Goal: Task Accomplishment & Management: Manage account settings

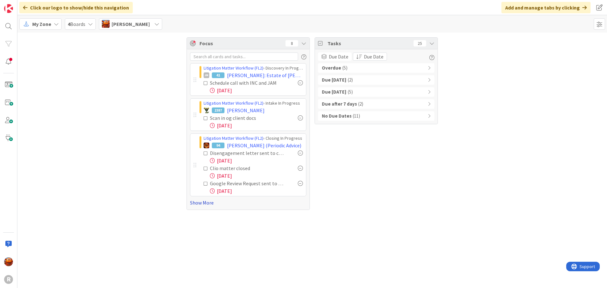
click at [196, 203] on link "Show More" at bounding box center [248, 203] width 116 height 8
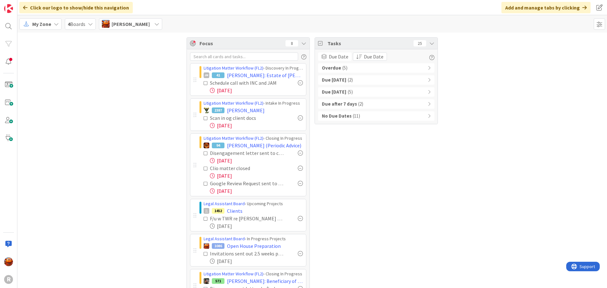
click at [353, 116] on span "( 11 )" at bounding box center [356, 116] width 7 height 7
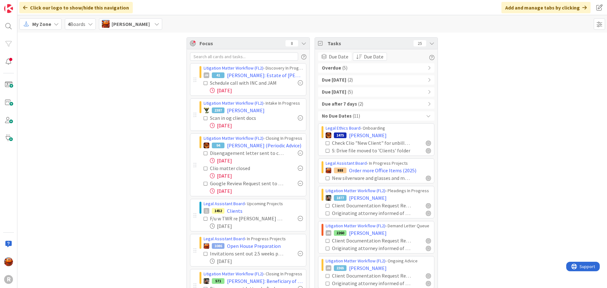
click at [358, 105] on span "( 2 )" at bounding box center [360, 104] width 5 height 7
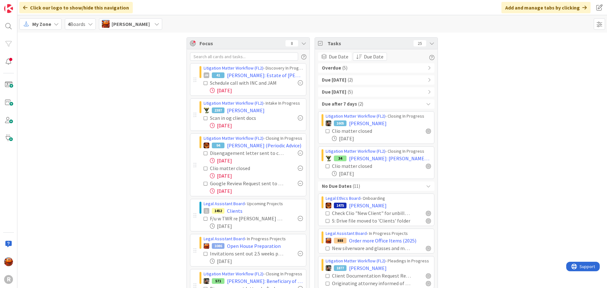
click at [358, 105] on span "( 2 )" at bounding box center [360, 104] width 5 height 7
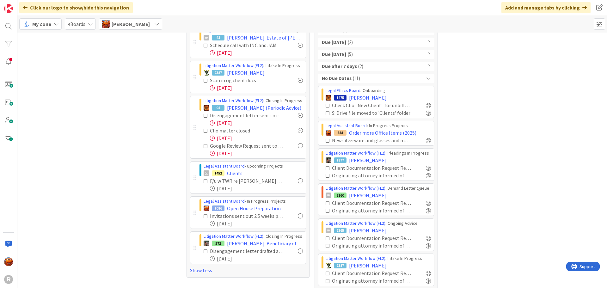
scroll to position [44, 0]
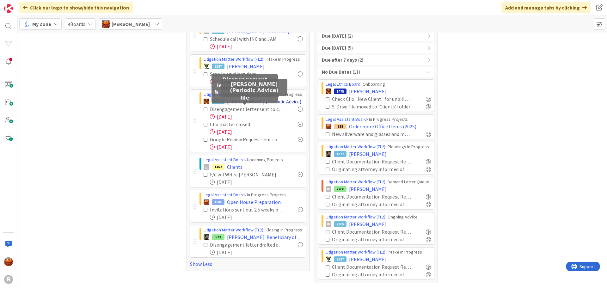
click at [254, 102] on span "[PERSON_NAME] (Periodic Advice)" at bounding box center [264, 102] width 74 height 8
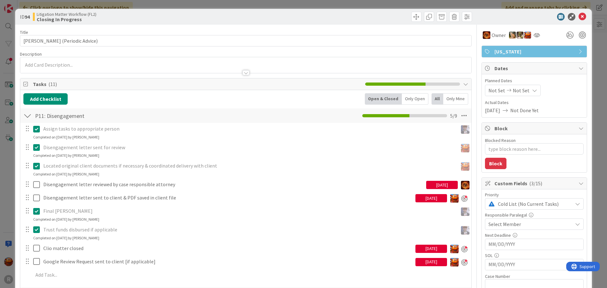
type textarea "x"
click at [7, 19] on div "ID 94 Litigation Matter Workflow (FL2) Closing In Progress Title 29 / 128 [PERS…" at bounding box center [303, 144] width 607 height 288
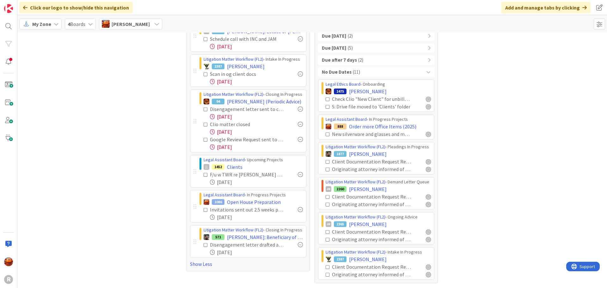
click at [36, 28] on div "My Zone" at bounding box center [40, 23] width 42 height 11
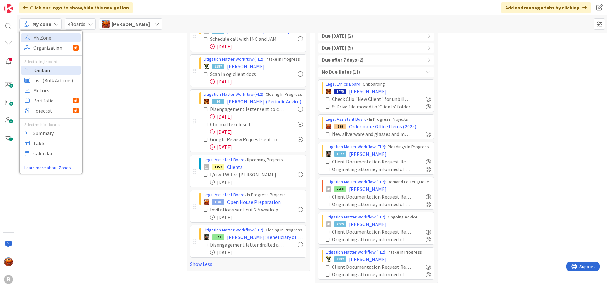
click at [55, 68] on span "Kanban" at bounding box center [56, 69] width 46 height 9
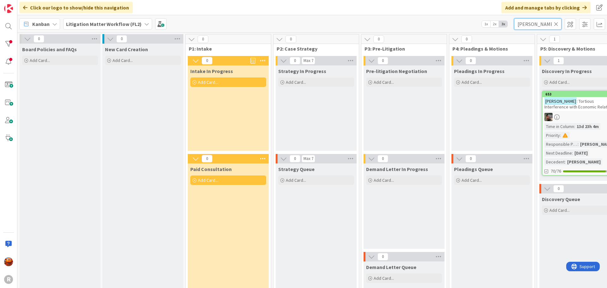
click at [529, 24] on input "[PERSON_NAME]" at bounding box center [537, 23] width 47 height 11
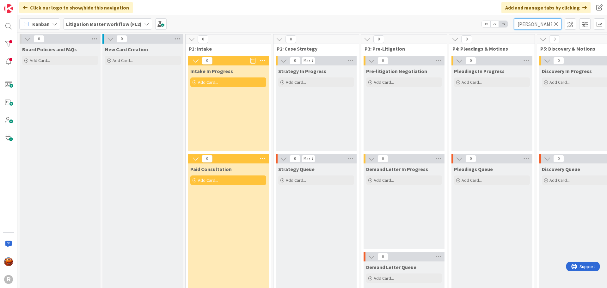
type input "[PERSON_NAME]"
click at [32, 28] on div "Kanban" at bounding box center [39, 23] width 41 height 11
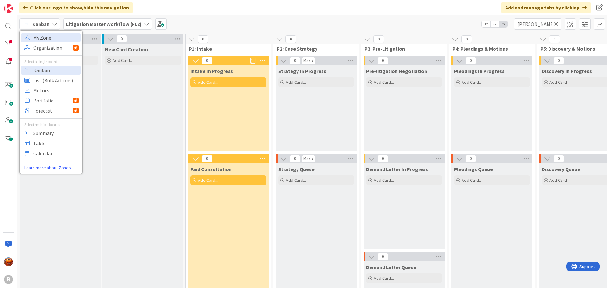
click at [37, 38] on span "My Zone" at bounding box center [56, 37] width 46 height 9
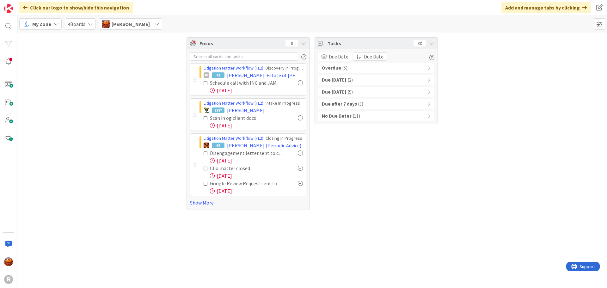
click at [364, 66] on div "Overdue ( 5 )" at bounding box center [376, 67] width 116 height 9
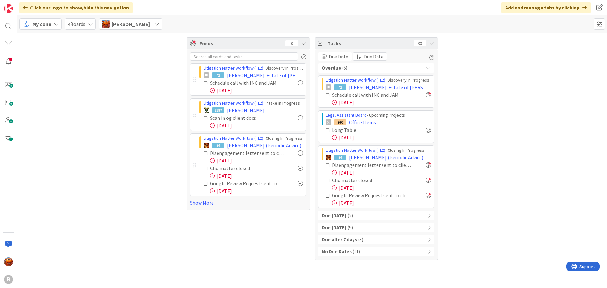
click at [329, 165] on icon at bounding box center [328, 165] width 4 height 4
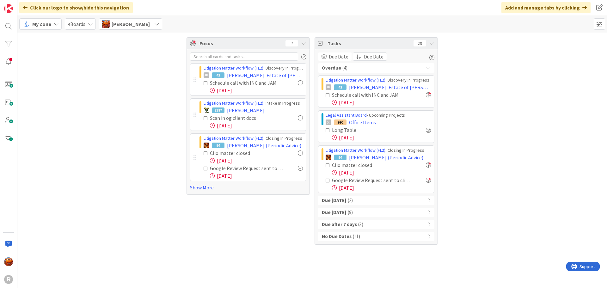
click at [351, 232] on div "No Due Dates ( 11 )" at bounding box center [376, 236] width 116 height 9
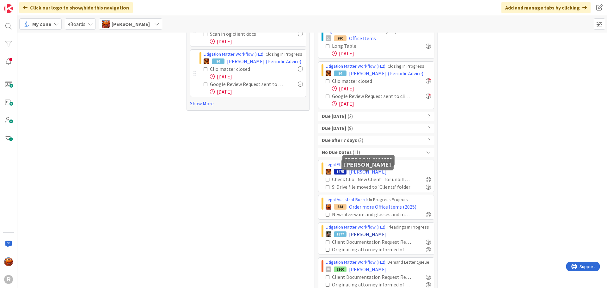
scroll to position [164, 0]
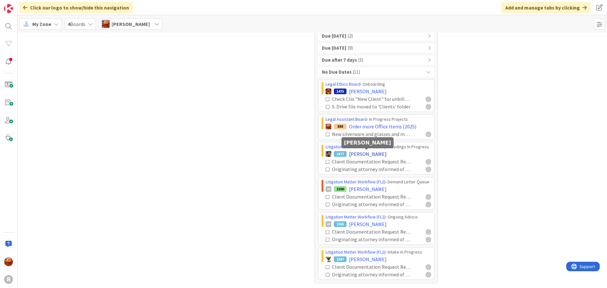
click at [361, 152] on span "[PERSON_NAME]" at bounding box center [368, 154] width 38 height 8
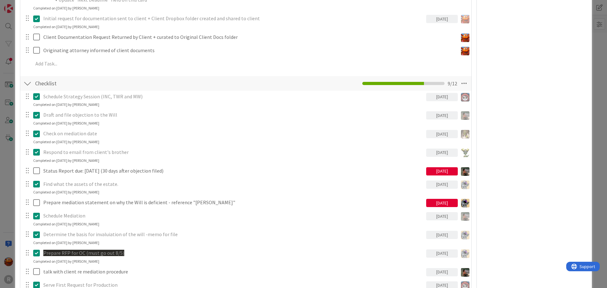
scroll to position [886, 0]
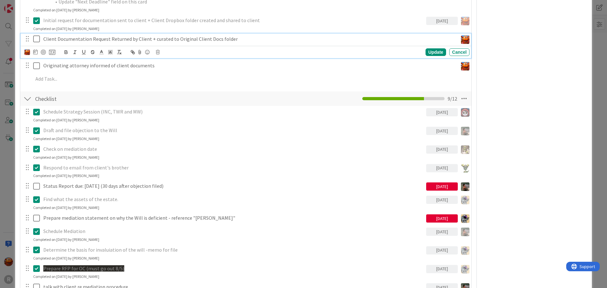
click at [90, 38] on p "Client Documentation Request Returned by Client + curated to Original Client Do…" at bounding box center [249, 38] width 412 height 7
click at [159, 52] on icon at bounding box center [158, 52] width 4 height 4
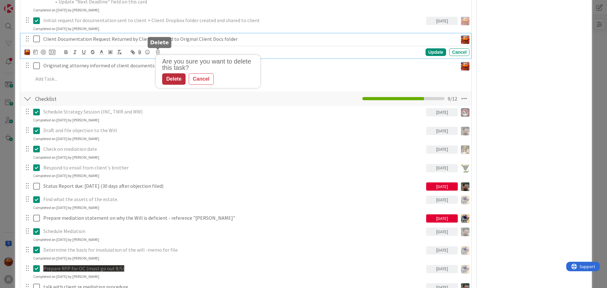
click at [181, 79] on div "Delete" at bounding box center [173, 78] width 23 height 11
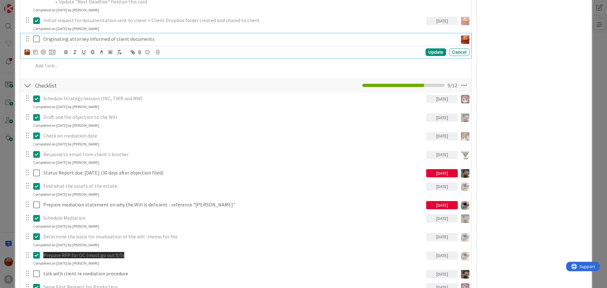
click at [118, 40] on p "Originating attorney informed of client documents" at bounding box center [249, 38] width 412 height 7
click at [161, 54] on div "Update Cancel" at bounding box center [246, 52] width 445 height 9
drag, startPoint x: 157, startPoint y: 50, endPoint x: 159, endPoint y: 53, distance: 3.7
click at [157, 50] on body "R Click our logo to show/hide this navigation Add and manage tabs by clicking M…" at bounding box center [303, 144] width 607 height 288
click at [155, 51] on div "Update Cancel" at bounding box center [246, 52] width 445 height 9
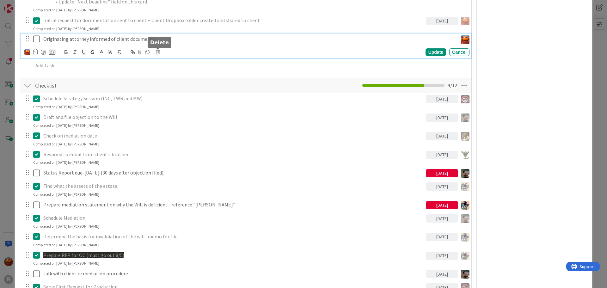
click at [158, 51] on icon at bounding box center [158, 52] width 4 height 4
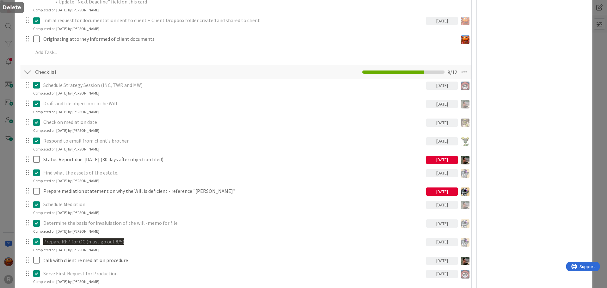
click at [8, 74] on div "ID 1877 Litigation Matter Workflow (FL2) Pleadings In Progress Title 16 / 128 […" at bounding box center [303, 144] width 607 height 288
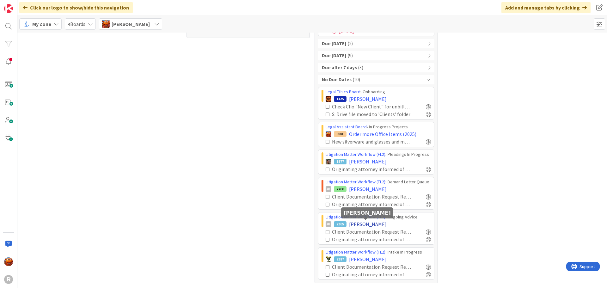
click at [360, 221] on span "[PERSON_NAME]" at bounding box center [368, 224] width 38 height 8
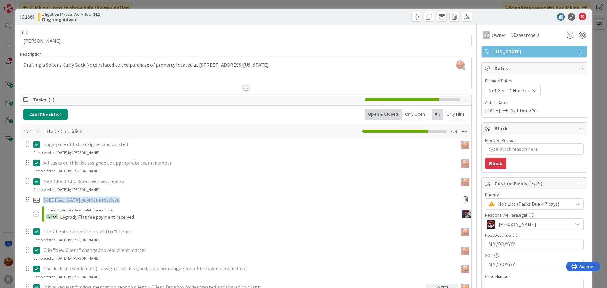
click at [14, 114] on div "ID 2365 Litigation Matter Workflow (FL2) Ongoing Advice Title 16 / 128 [PERSON_…" at bounding box center [303, 144] width 607 height 288
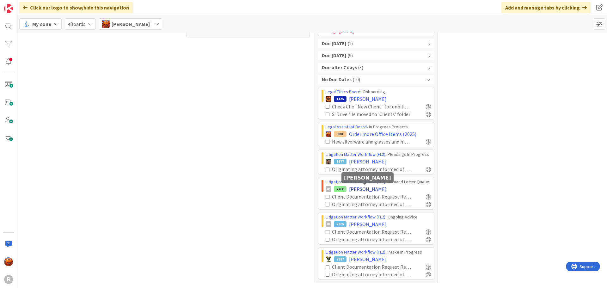
click at [363, 188] on span "[PERSON_NAME]" at bounding box center [368, 189] width 38 height 8
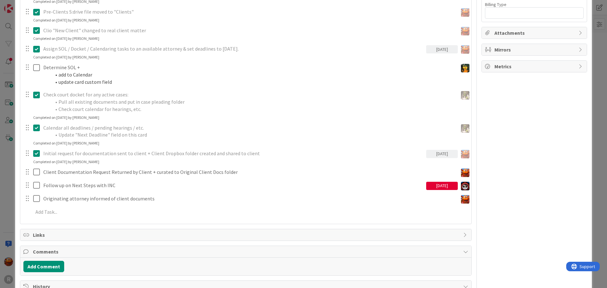
scroll to position [253, 0]
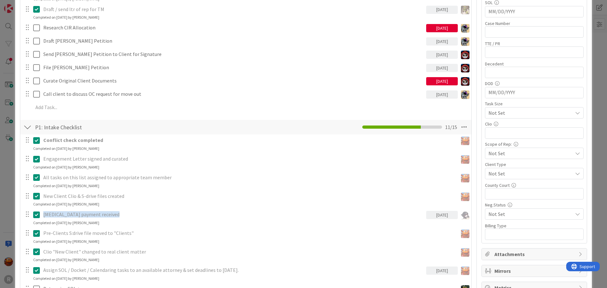
type textarea "x"
